Goal: Find specific page/section: Find specific page/section

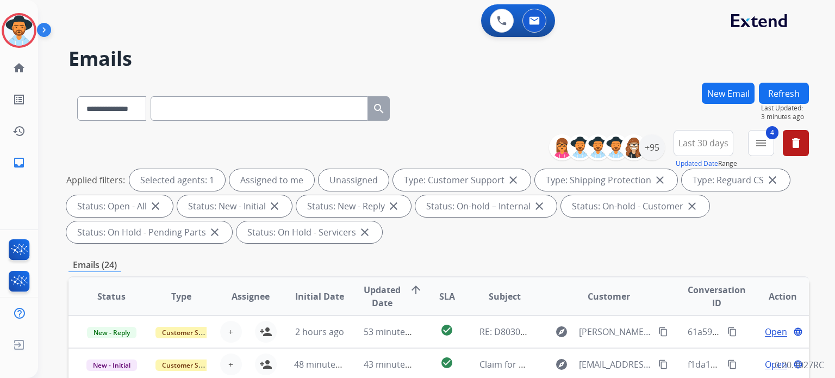
select select "**********"
click at [780, 92] on button "Refresh" at bounding box center [784, 93] width 50 height 21
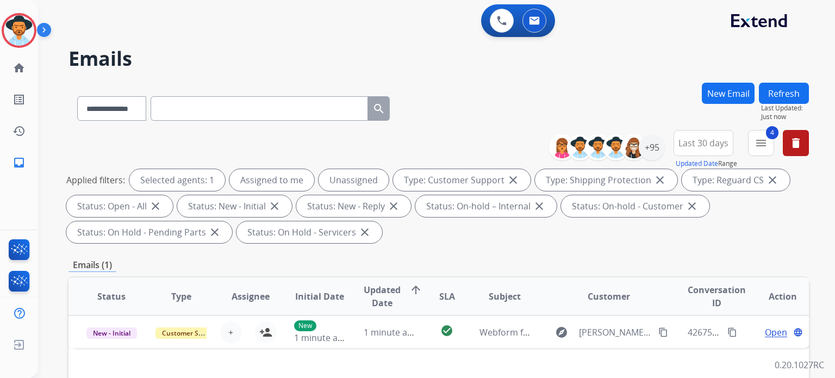
click at [776, 94] on button "Refresh" at bounding box center [784, 93] width 50 height 21
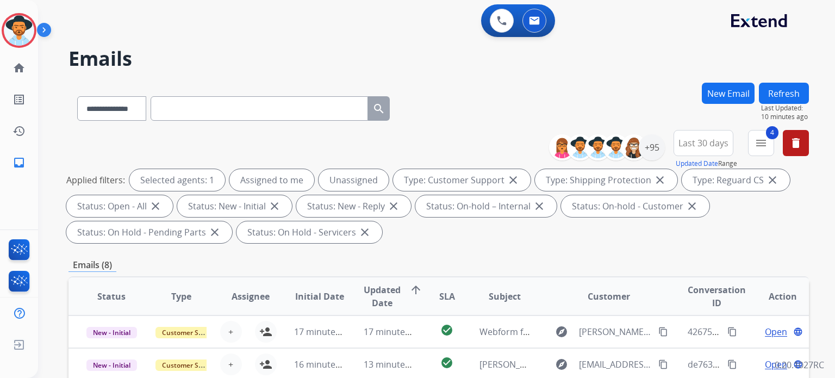
click at [785, 95] on button "Refresh" at bounding box center [784, 93] width 50 height 21
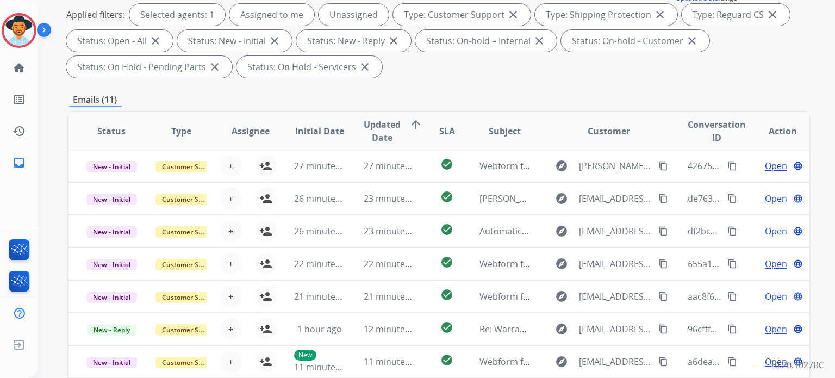
scroll to position [319, 0]
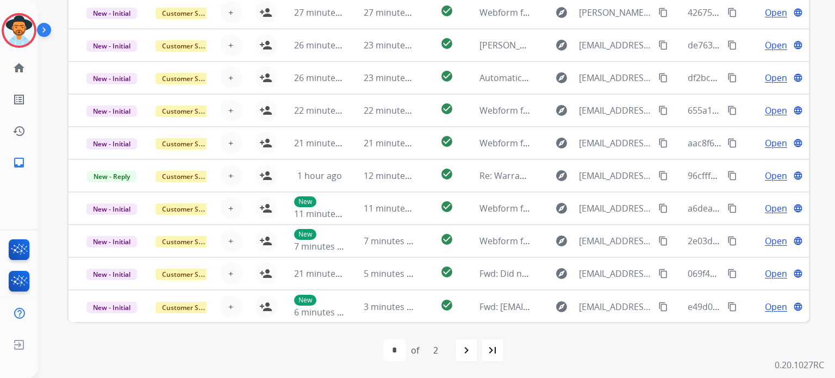
click at [464, 355] on mat-icon "navigate_next" at bounding box center [466, 350] width 13 height 13
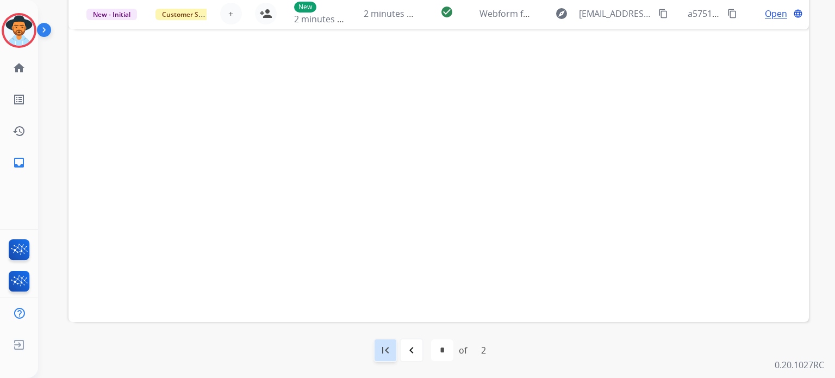
click at [389, 347] on mat-icon "first_page" at bounding box center [385, 350] width 13 height 13
select select "*"
